Goal: Browse casually

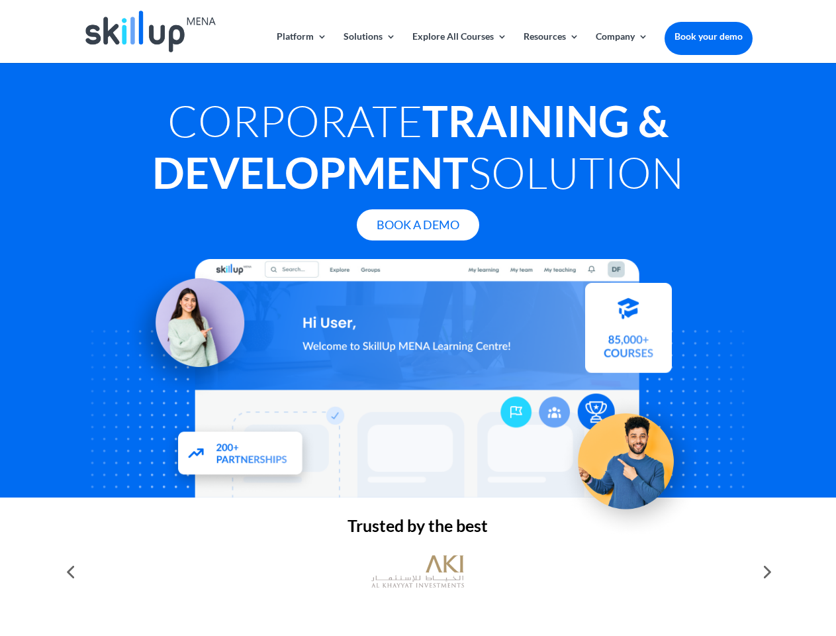
click at [418, 318] on div at bounding box center [417, 378] width 669 height 238
click at [369, 47] on link "Solutions" at bounding box center [370, 47] width 52 height 31
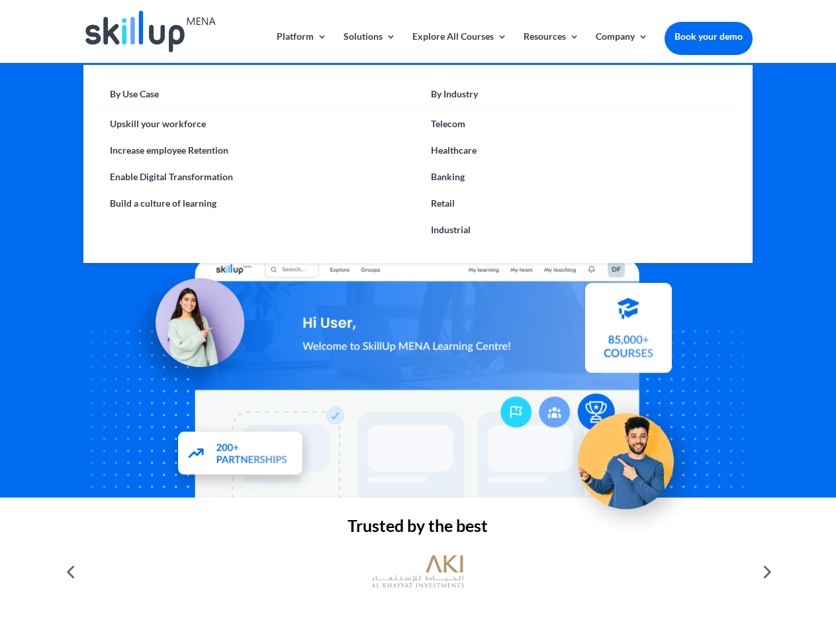
click at [459, 47] on link "Explore All Courses" at bounding box center [459, 47] width 95 height 31
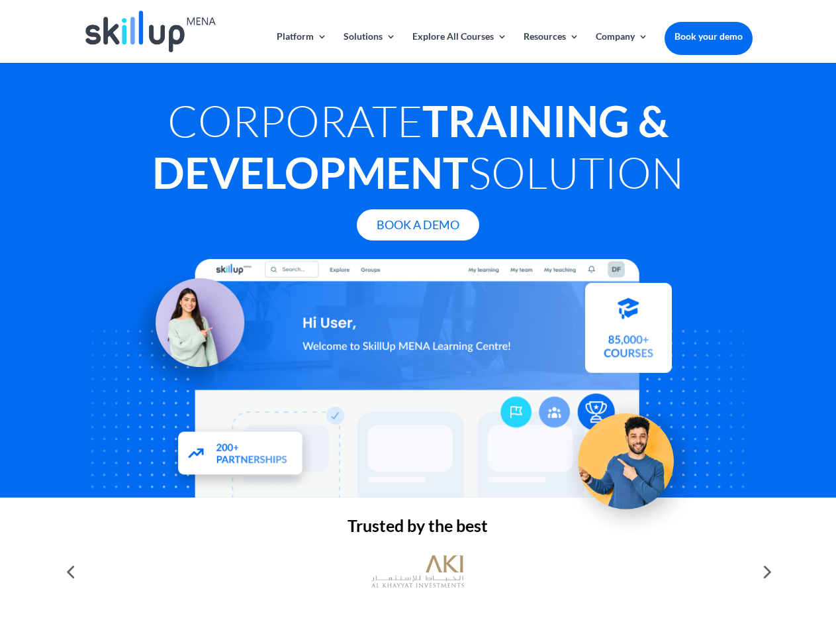
click at [550, 47] on link "Resources" at bounding box center [552, 47] width 56 height 31
click at [622, 47] on link "Company" at bounding box center [622, 47] width 52 height 31
click at [418, 571] on img at bounding box center [417, 571] width 93 height 46
